Goal: Complete application form

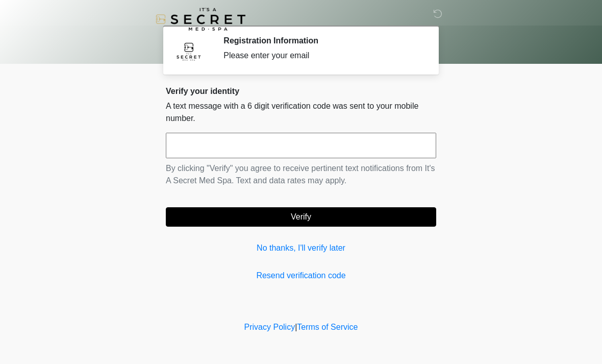
click at [315, 139] on input "text" at bounding box center [301, 146] width 270 height 26
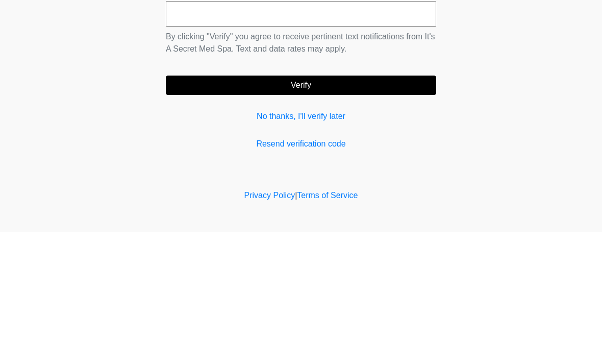
click at [321, 242] on link "No thanks, I'll verify later" at bounding box center [301, 248] width 270 height 12
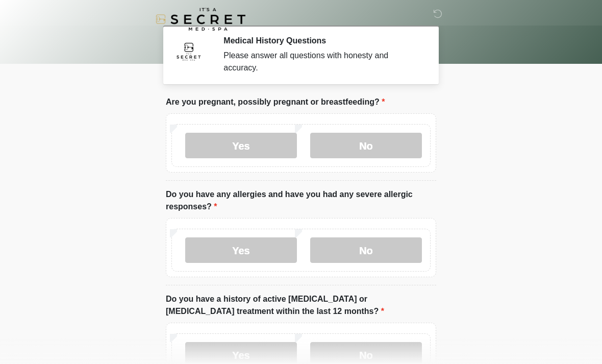
click at [373, 144] on label "No" at bounding box center [366, 146] width 112 height 26
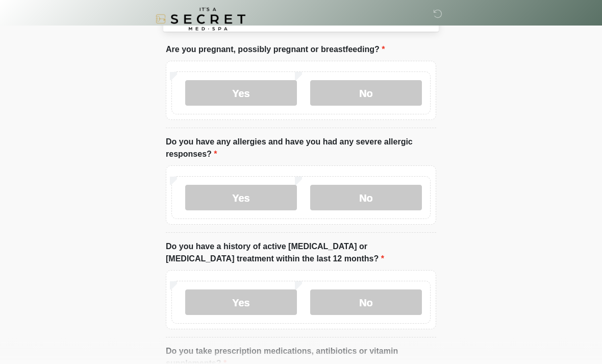
click at [385, 203] on label "No" at bounding box center [366, 198] width 112 height 26
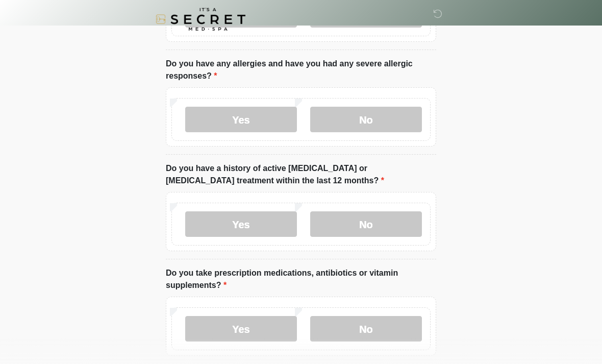
click at [387, 225] on label "No" at bounding box center [366, 224] width 112 height 26
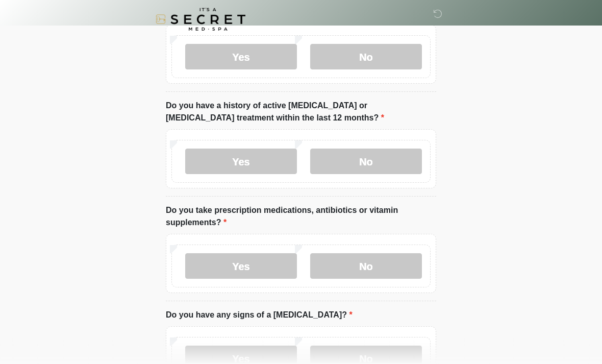
click at [396, 272] on label "No" at bounding box center [366, 266] width 112 height 26
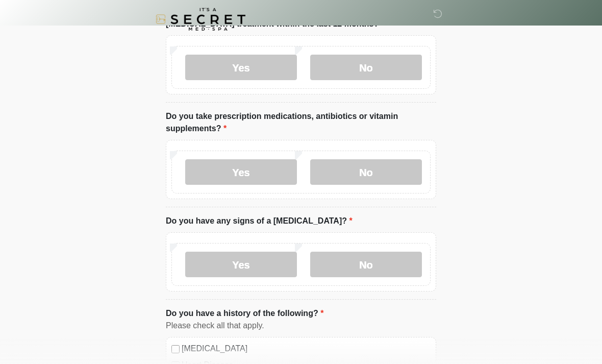
click at [399, 260] on label "No" at bounding box center [366, 264] width 112 height 26
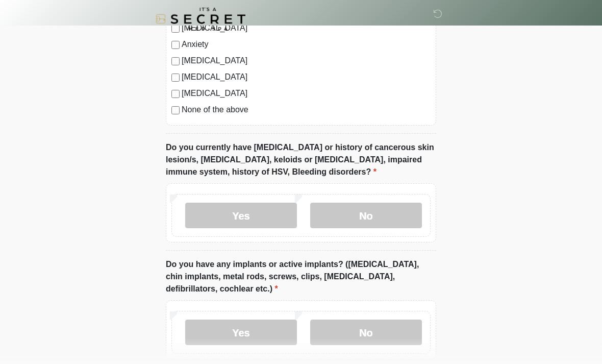
click at [413, 212] on label "No" at bounding box center [366, 216] width 112 height 26
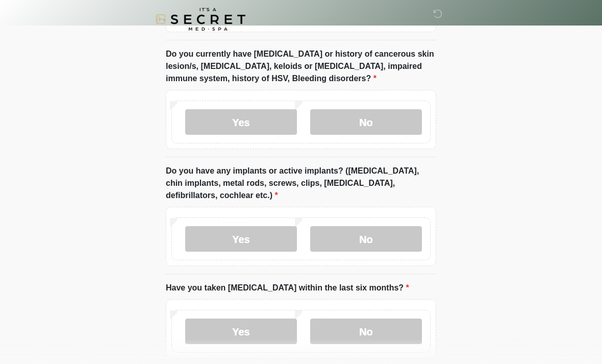
scroll to position [812, 0]
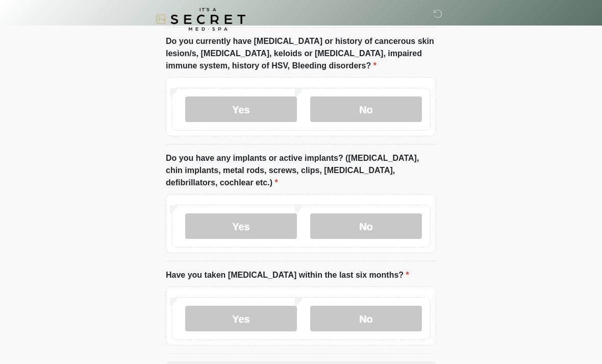
click at [417, 221] on label "No" at bounding box center [366, 226] width 112 height 26
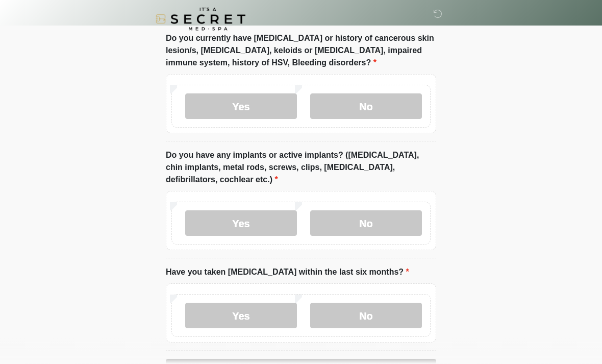
scroll to position [833, 0]
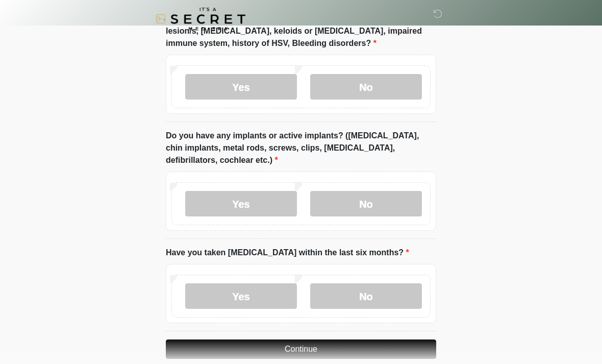
click at [412, 295] on label "No" at bounding box center [366, 297] width 112 height 26
click at [401, 354] on button "Continue" at bounding box center [301, 348] width 270 height 19
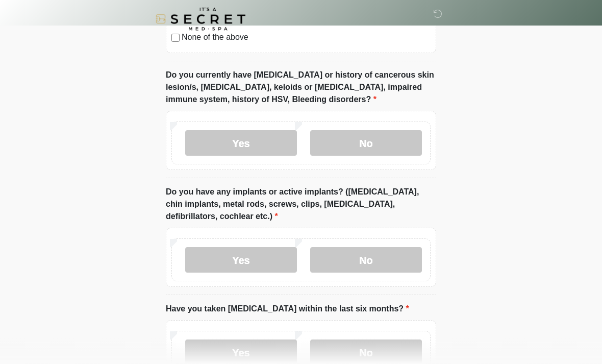
scroll to position [849, 0]
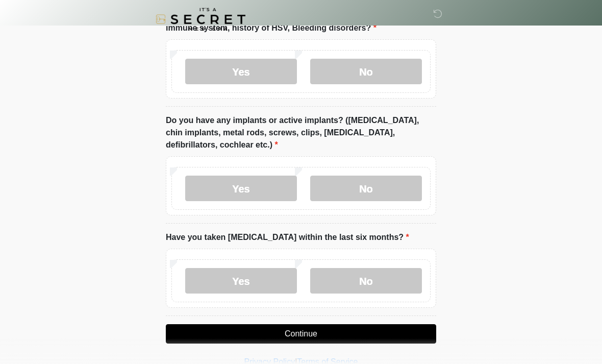
click at [358, 328] on button "Continue" at bounding box center [301, 333] width 270 height 19
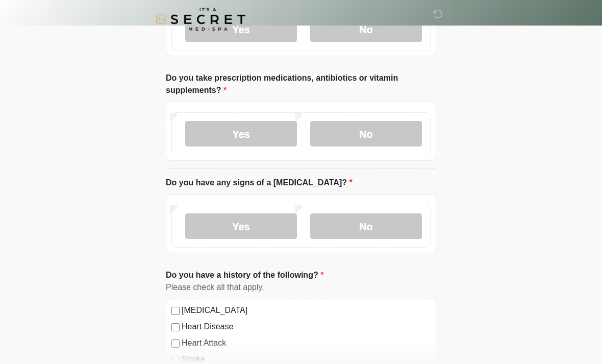
scroll to position [0, 0]
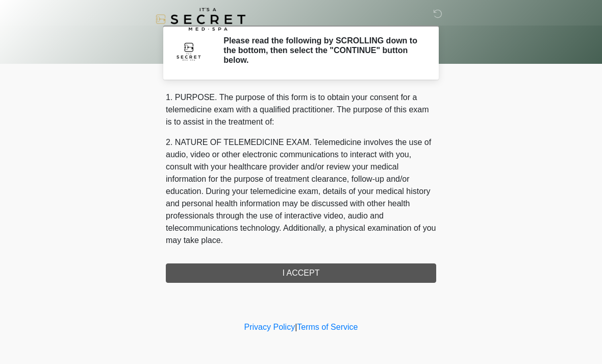
click at [364, 278] on div "1. PURPOSE. The purpose of this form is to obtain your consent for a telemedici…" at bounding box center [301, 186] width 270 height 191
click at [343, 272] on div "1. PURPOSE. The purpose of this form is to obtain your consent for a telemedici…" at bounding box center [301, 186] width 270 height 191
click at [342, 270] on div "1. PURPOSE. The purpose of this form is to obtain your consent for a telemedici…" at bounding box center [301, 186] width 270 height 191
click at [342, 269] on div "1. PURPOSE. The purpose of this form is to obtain your consent for a telemedici…" at bounding box center [301, 186] width 270 height 191
click at [321, 278] on div "1. PURPOSE. The purpose of this form is to obtain your consent for a telemedici…" at bounding box center [301, 186] width 270 height 191
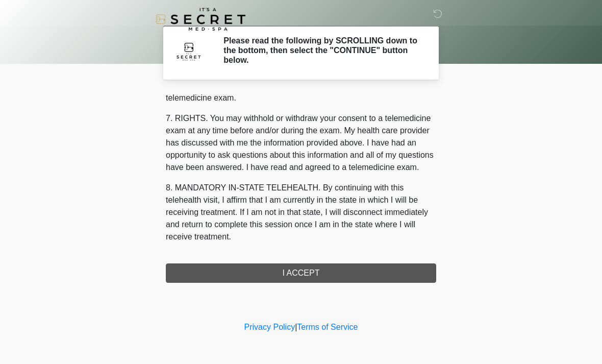
click at [353, 271] on button "I ACCEPT" at bounding box center [301, 272] width 270 height 19
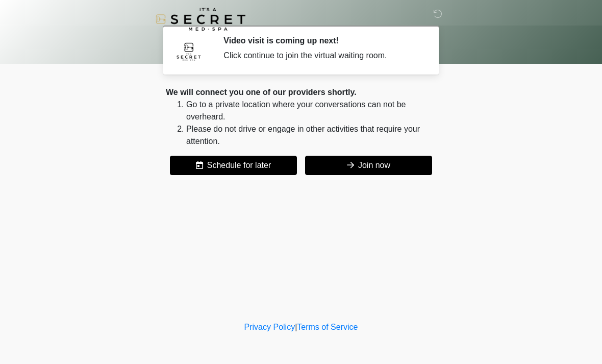
click at [396, 168] on button "Join now" at bounding box center [368, 165] width 127 height 19
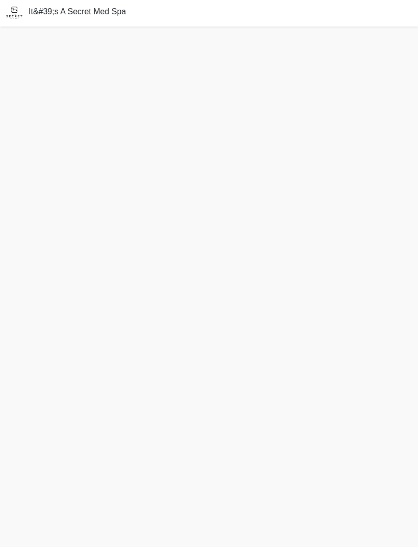
scroll to position [2, 0]
